Goal: Task Accomplishment & Management: Use online tool/utility

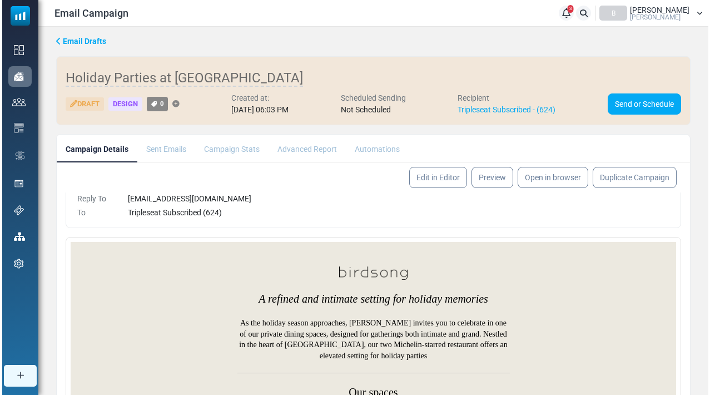
scroll to position [50, 0]
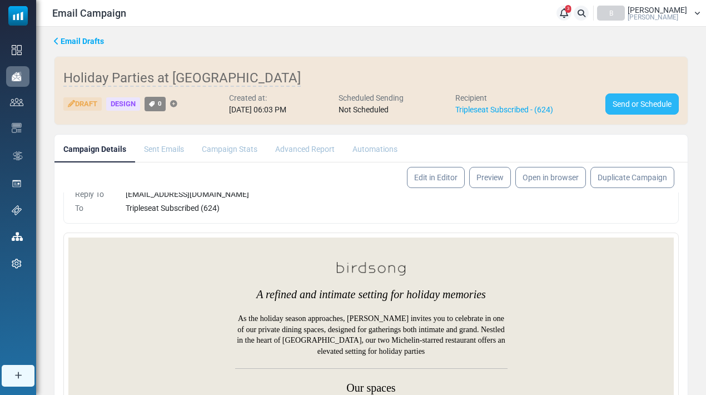
click at [632, 108] on link "Send or Schedule" at bounding box center [642, 103] width 73 height 21
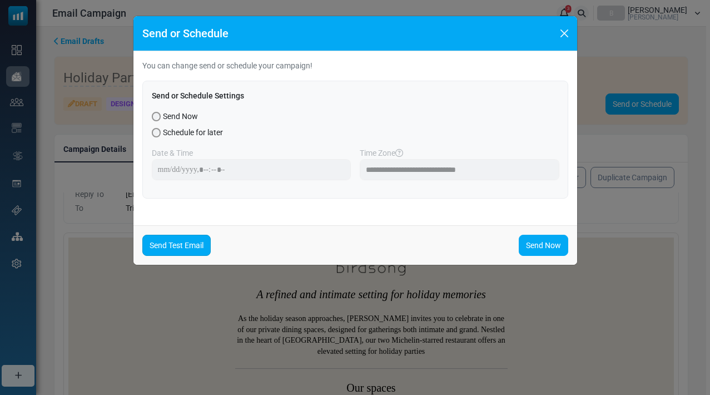
click at [156, 250] on link "Send Test Email" at bounding box center [176, 245] width 68 height 21
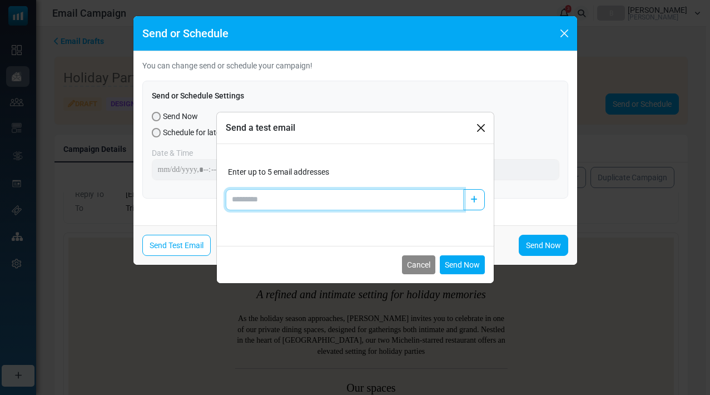
click at [278, 208] on input "Add email" at bounding box center [345, 199] width 238 height 21
type input "**********"
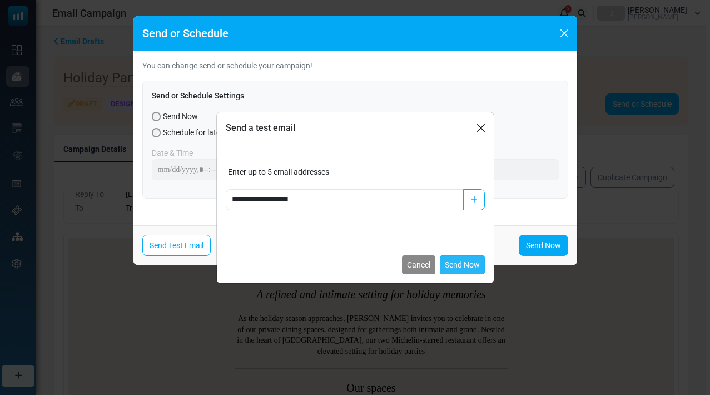
click at [469, 263] on button "Send Now" at bounding box center [462, 264] width 45 height 19
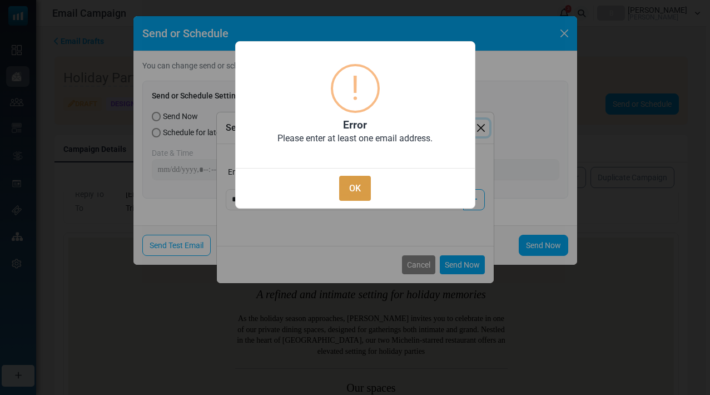
click at [343, 187] on button "OK" at bounding box center [354, 188] width 31 height 25
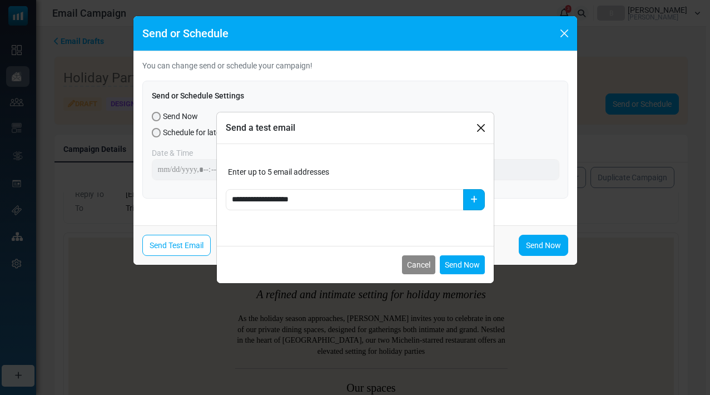
click at [478, 201] on button "button" at bounding box center [474, 199] width 22 height 21
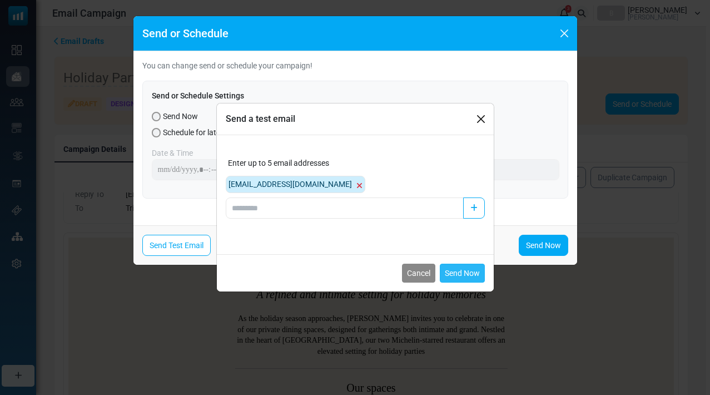
click at [474, 274] on button "Send Now" at bounding box center [462, 273] width 45 height 19
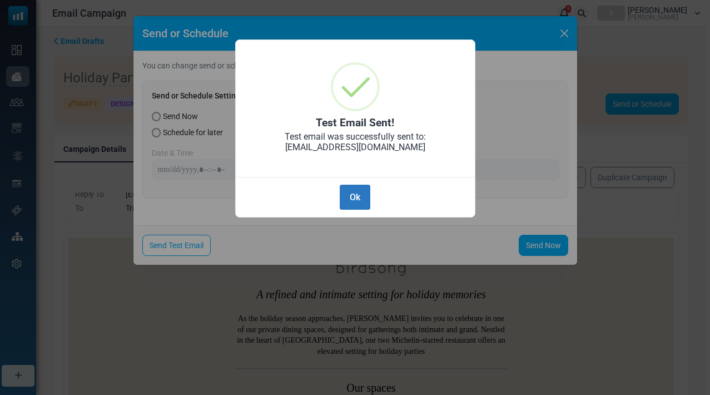
click at [347, 196] on button "Ok" at bounding box center [355, 197] width 30 height 25
